Goal: Information Seeking & Learning: Learn about a topic

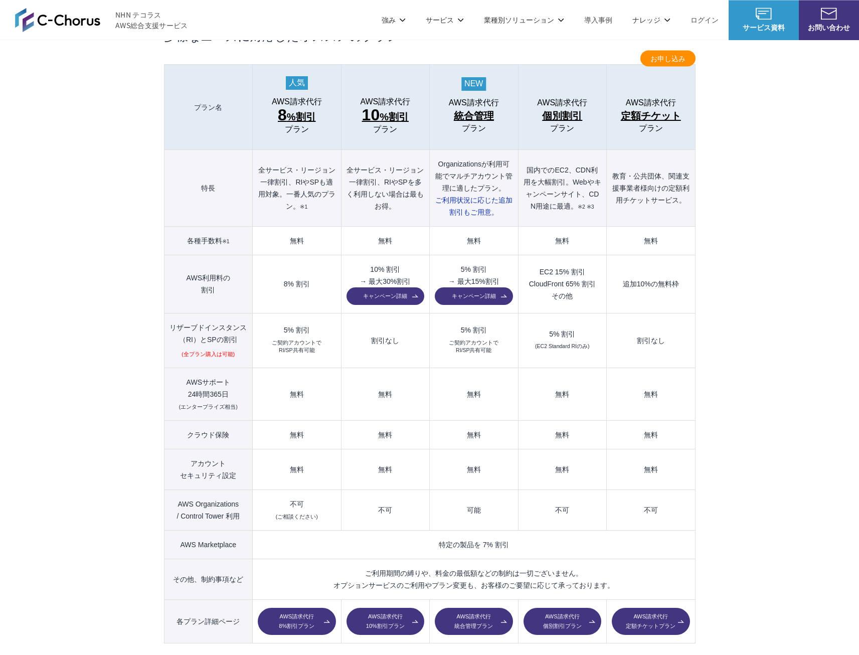
scroll to position [1083, 0]
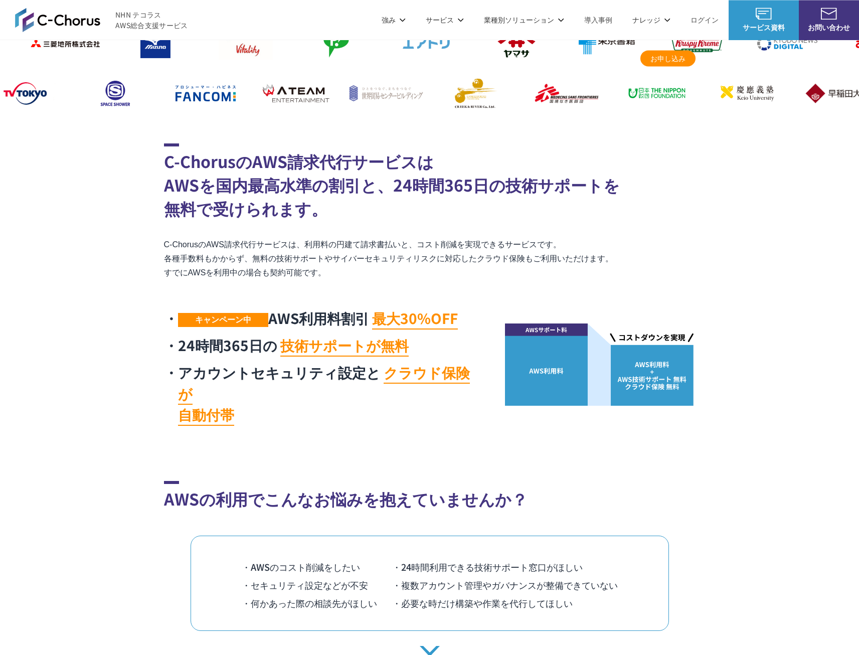
scroll to position [361, 0]
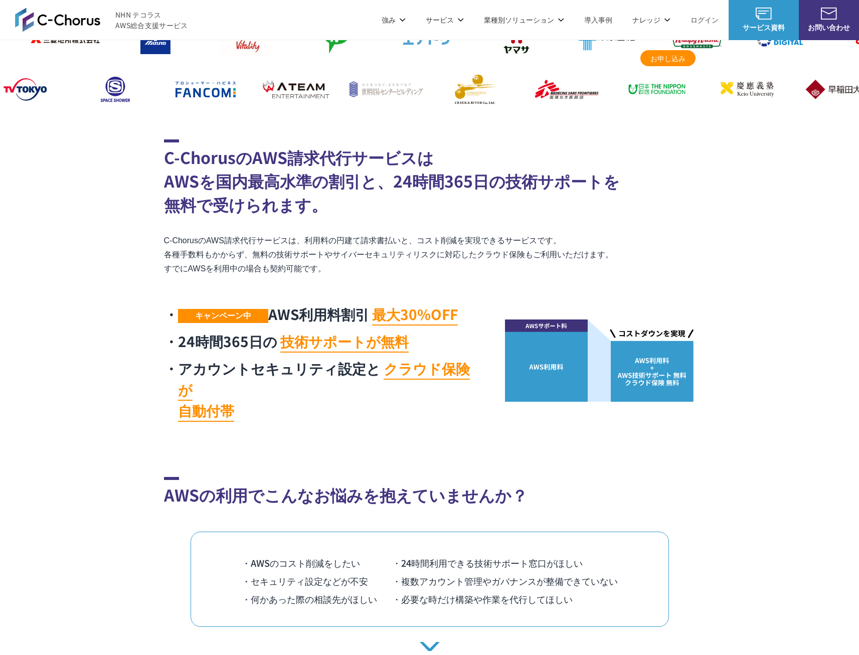
click at [344, 266] on p "C-ChorusのAWS請求代行サービスは、利用料の円建て請求書払いと、コスト削減を実現できるサービスです。 各種手数料もかからず、無料の技術サポートやサイバ…" at bounding box center [430, 255] width 532 height 42
click at [398, 276] on div "C-ChorusのAWS請求代行サービスは AWSを国内最高水準の割引と、24時間365日の技術サポートを 無料で受けられます。 C-ChorusのAWS請求…" at bounding box center [430, 282] width 532 height 287
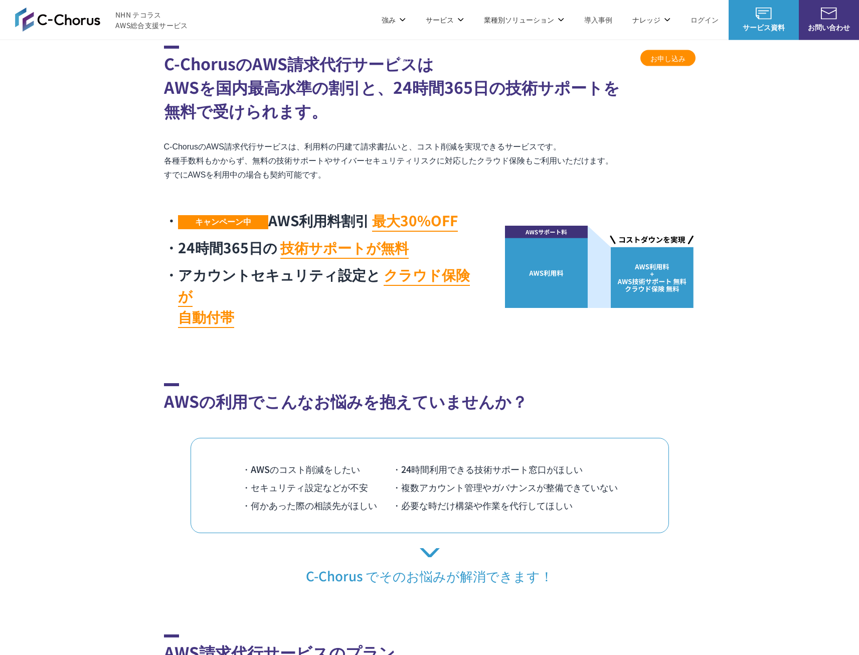
scroll to position [433, 0]
